Goal: Check status: Check status

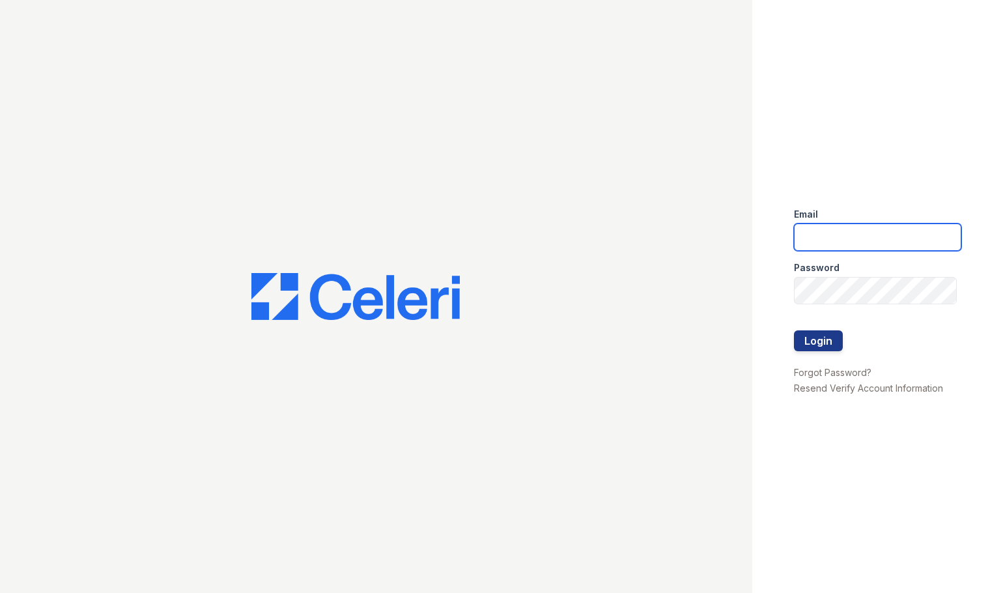
type input "ebetriolo@trinity-pm.com"
click at [829, 329] on div at bounding box center [877, 317] width 167 height 26
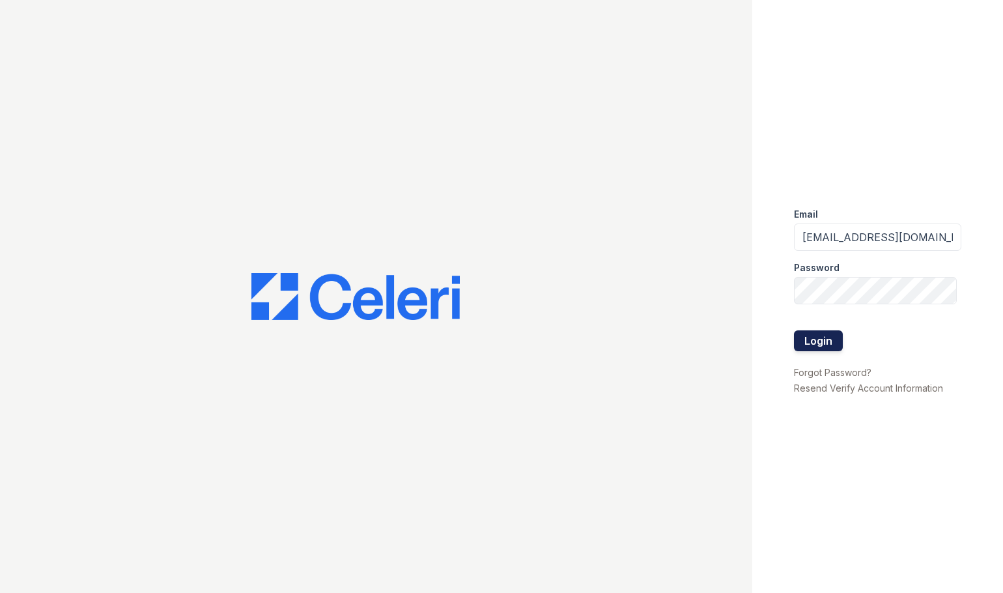
click at [811, 335] on button "Login" at bounding box center [818, 340] width 49 height 21
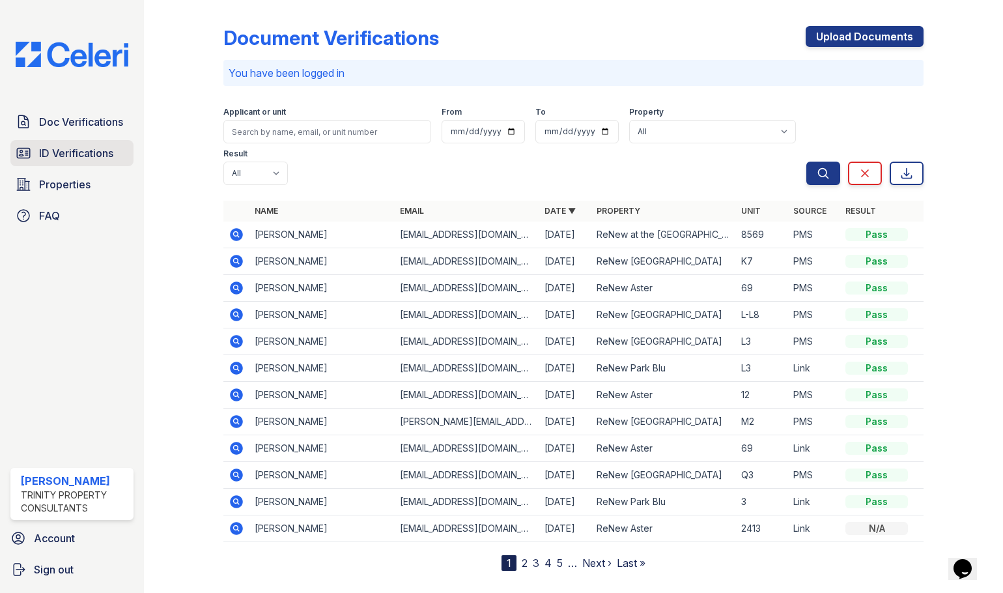
click at [85, 152] on span "ID Verifications" at bounding box center [76, 153] width 74 height 16
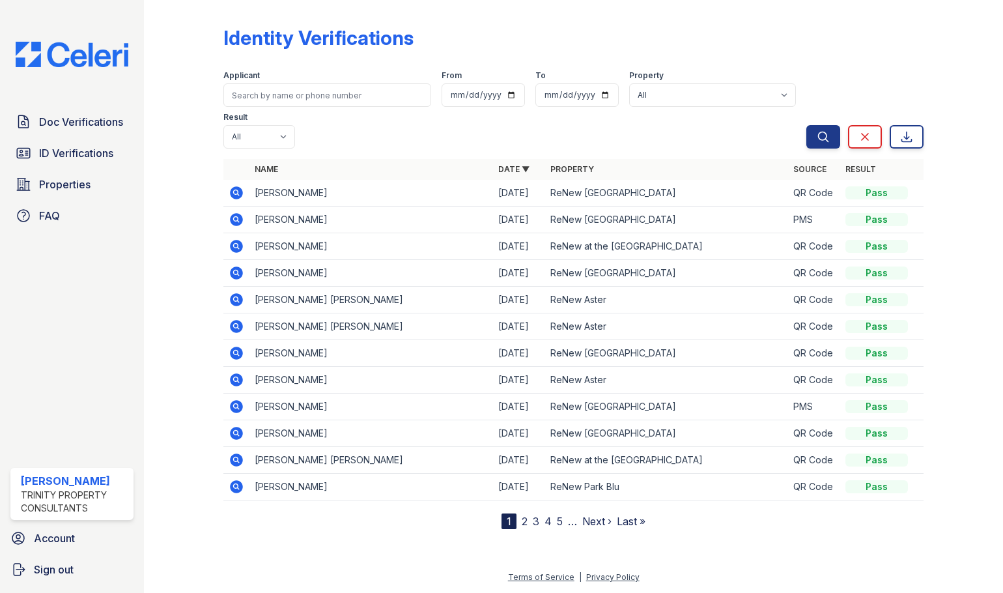
click at [233, 193] on icon at bounding box center [236, 192] width 13 height 13
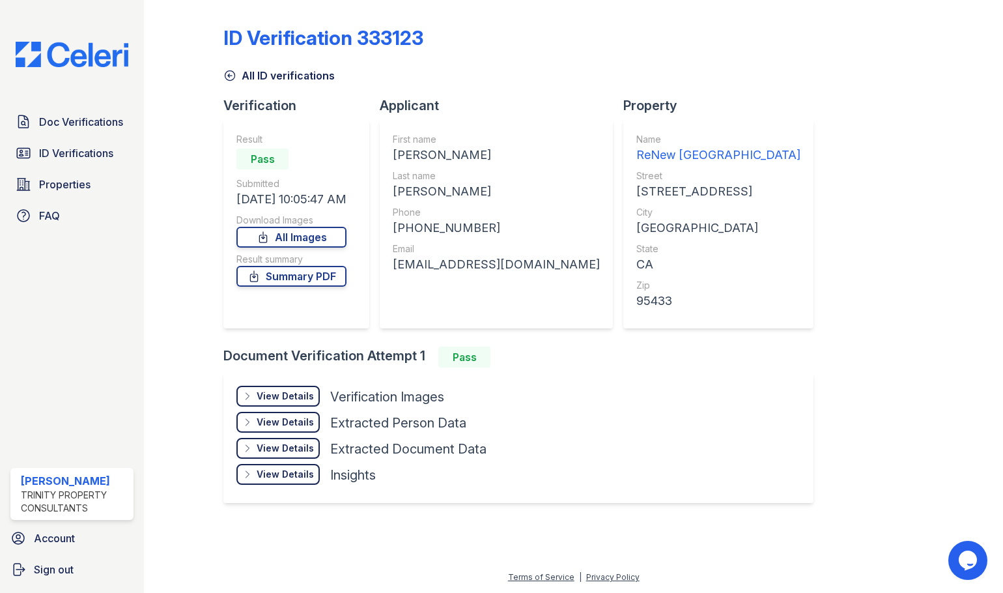
click at [248, 403] on div "View Details Details" at bounding box center [277, 396] width 83 height 21
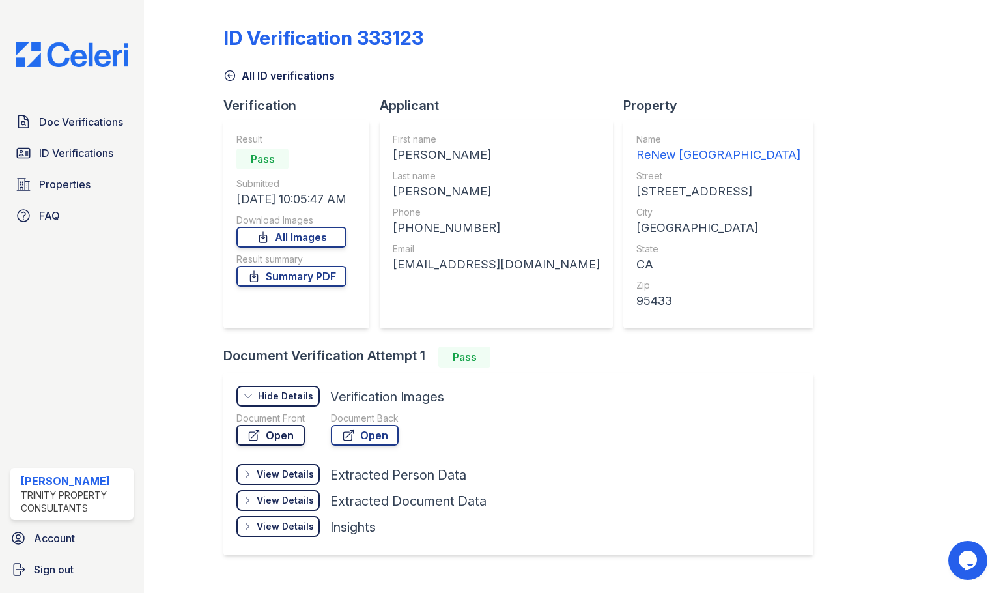
click at [251, 440] on icon at bounding box center [254, 436] width 10 height 10
click at [310, 278] on link "Summary PDF" at bounding box center [291, 276] width 110 height 21
